Goal: Task Accomplishment & Management: Complete application form

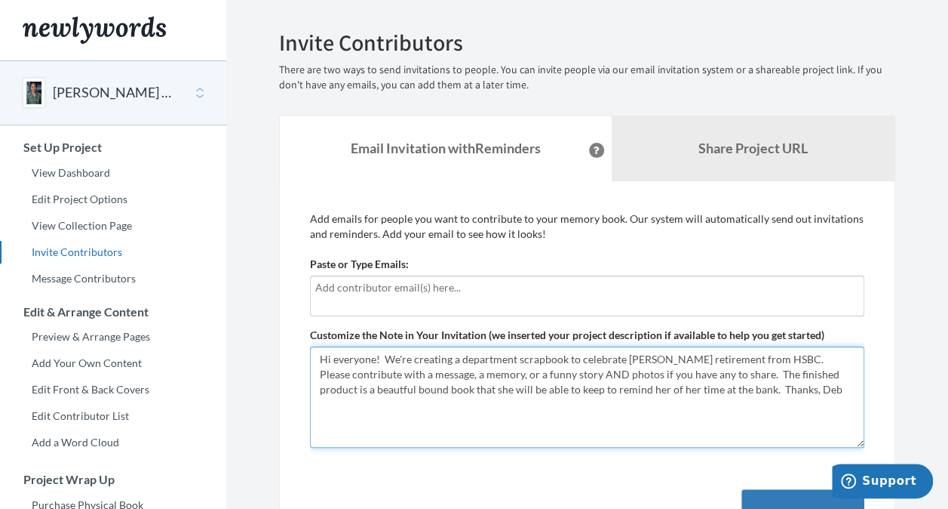
click at [745, 384] on textarea "Hi everyone! We're creating a department scrapbook to celebrate [PERSON_NAME] r…" at bounding box center [587, 396] width 555 height 101
click at [459, 358] on textarea "Hi everyone! We're creating a department scrapbook to celebrate [PERSON_NAME] r…" at bounding box center [587, 396] width 555 height 101
click at [621, 394] on textarea "Hi everyone! We're creating a department scrapbook to celebrate [PERSON_NAME] r…" at bounding box center [587, 396] width 555 height 101
click at [764, 395] on textarea "Hi everyone! We're creating a department scrapbook to celebrate [PERSON_NAME] r…" at bounding box center [587, 396] width 555 height 101
type textarea "Hi everyone! We're creating a scrapbook to celebrate [PERSON_NAME] retirement f…"
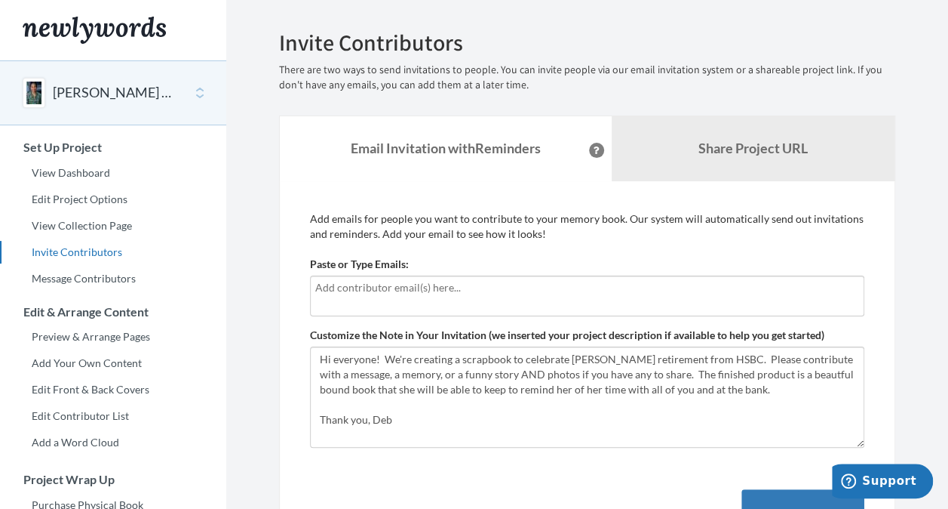
click at [377, 300] on div at bounding box center [587, 295] width 555 height 41
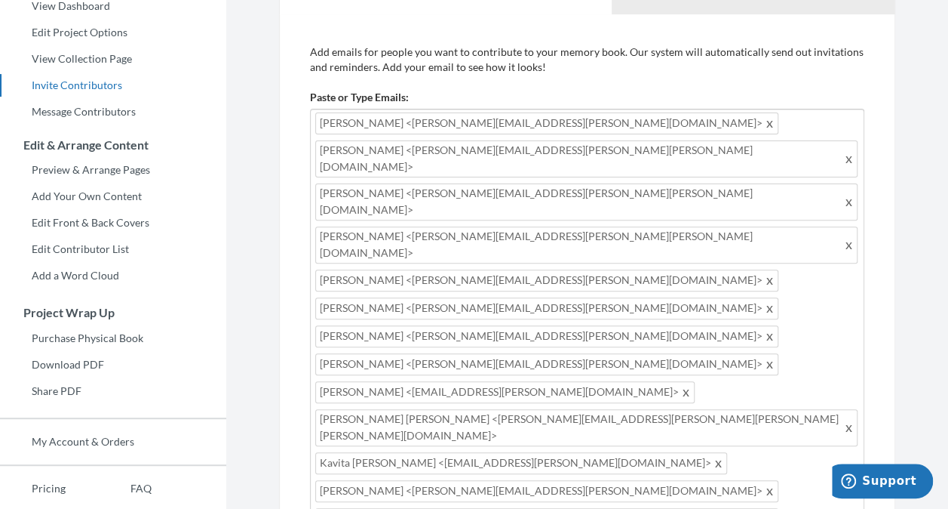
scroll to position [168, 0]
type input "v"
click at [765, 508] on span at bounding box center [770, 518] width 11 height 18
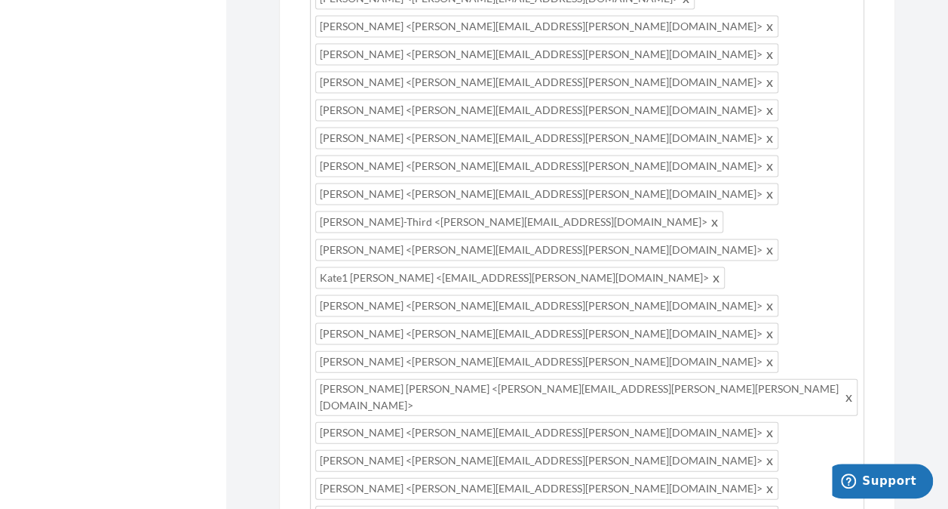
scroll to position [1428, 0]
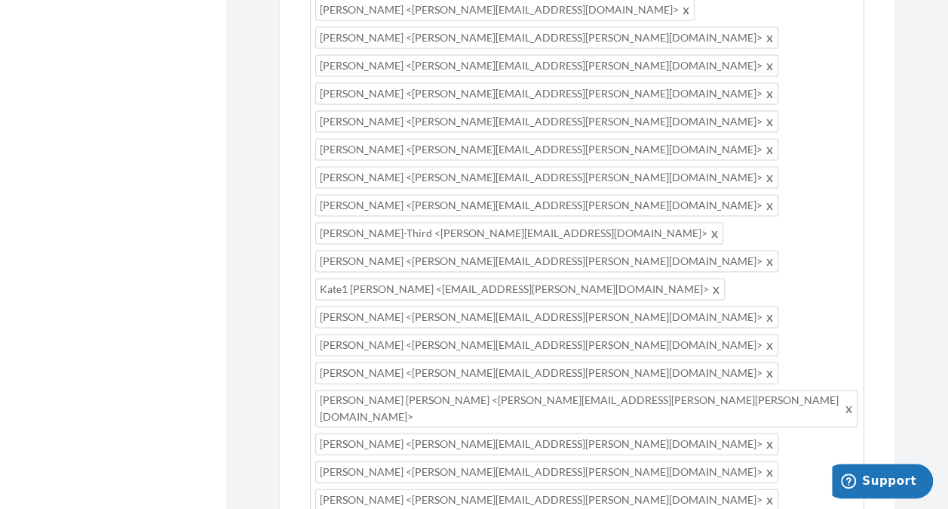
scroll to position [1490, 0]
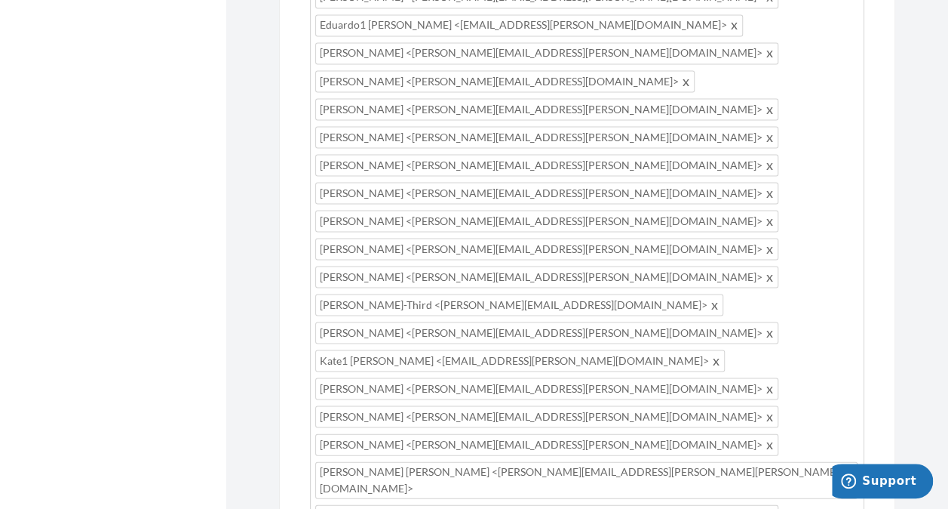
scroll to position [1347, 0]
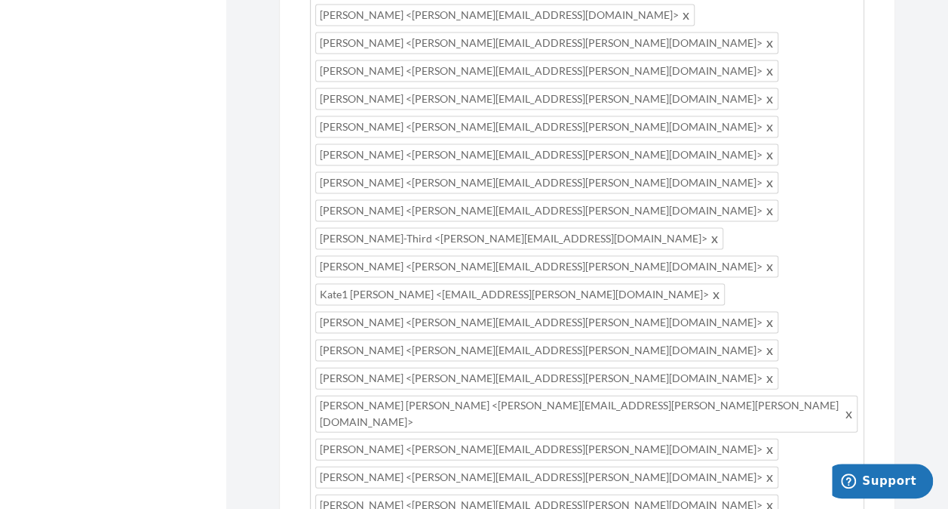
scroll to position [1413, 0]
paste textarea "Please add your message by [DATE]. Thank you! ""
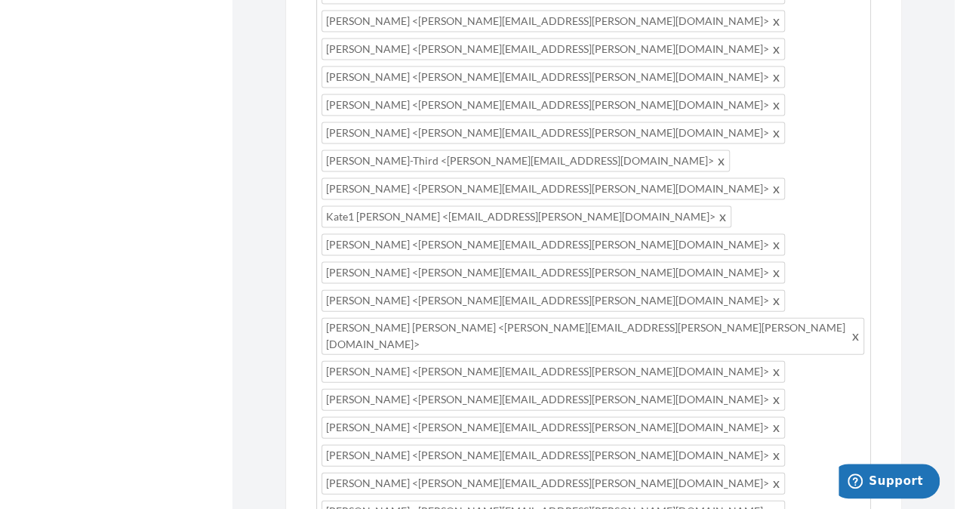
scroll to position [1490, 0]
type textarea "Hi everyone! We're creating a scrapbook to celebrate [PERSON_NAME] upcoming ret…"
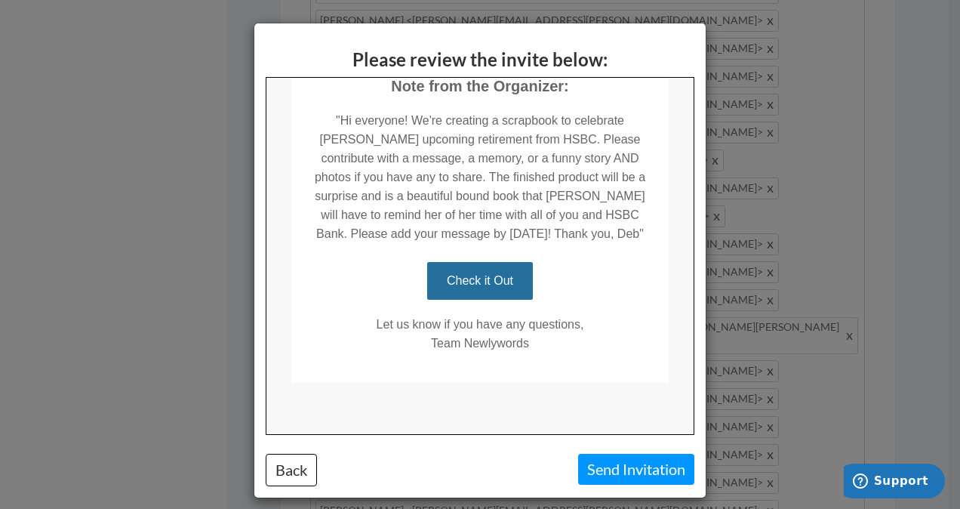
scroll to position [387, 0]
click at [267, 468] on button "Back" at bounding box center [291, 469] width 51 height 32
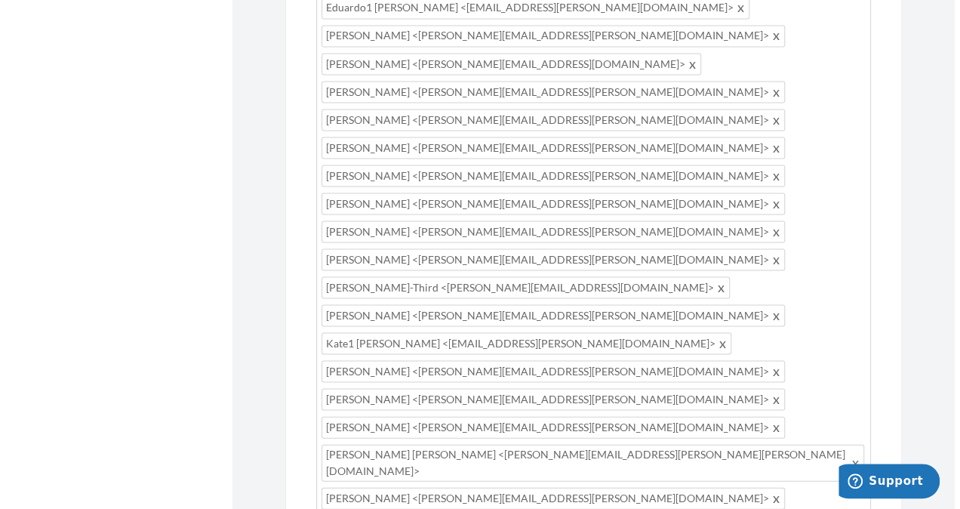
scroll to position [1516, 0]
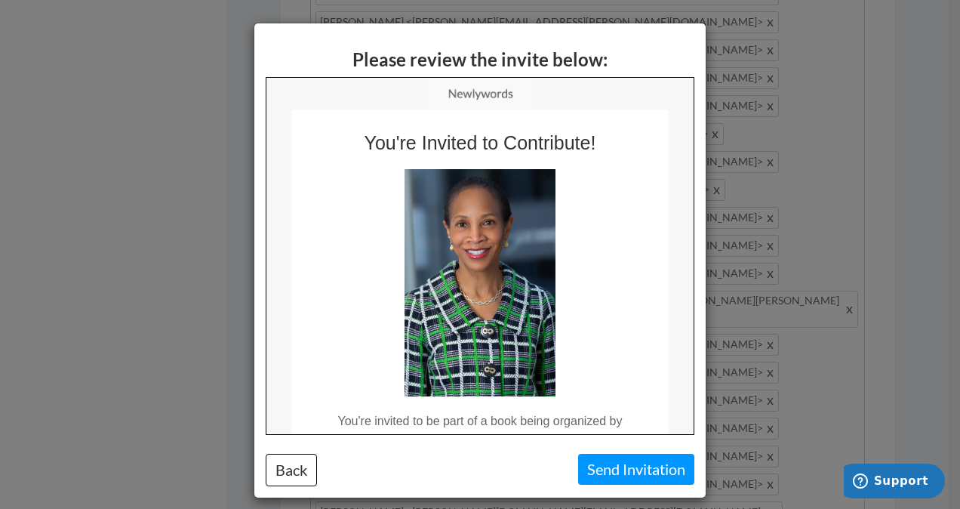
scroll to position [0, 0]
click at [642, 465] on button "Send Invitation" at bounding box center [636, 468] width 116 height 31
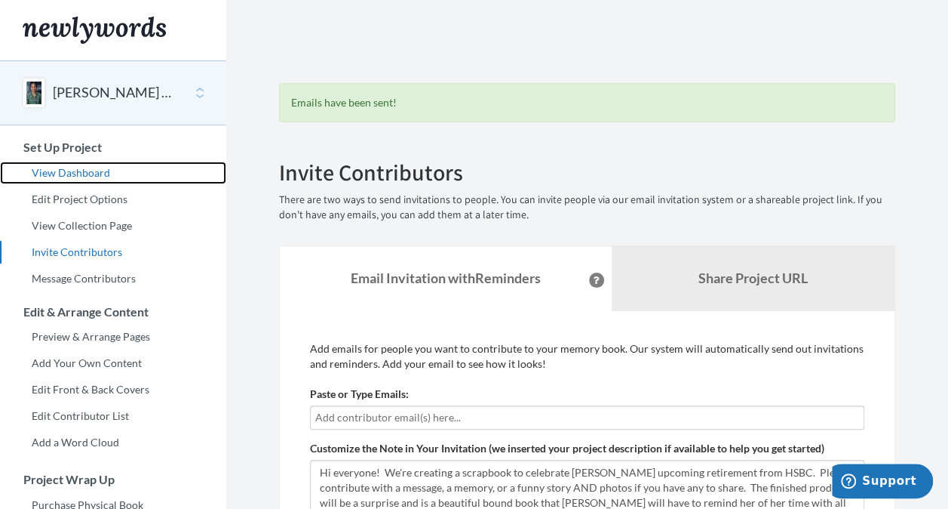
click at [91, 172] on link "View Dashboard" at bounding box center [113, 172] width 226 height 23
